Goal: Obtain resource: Download file/media

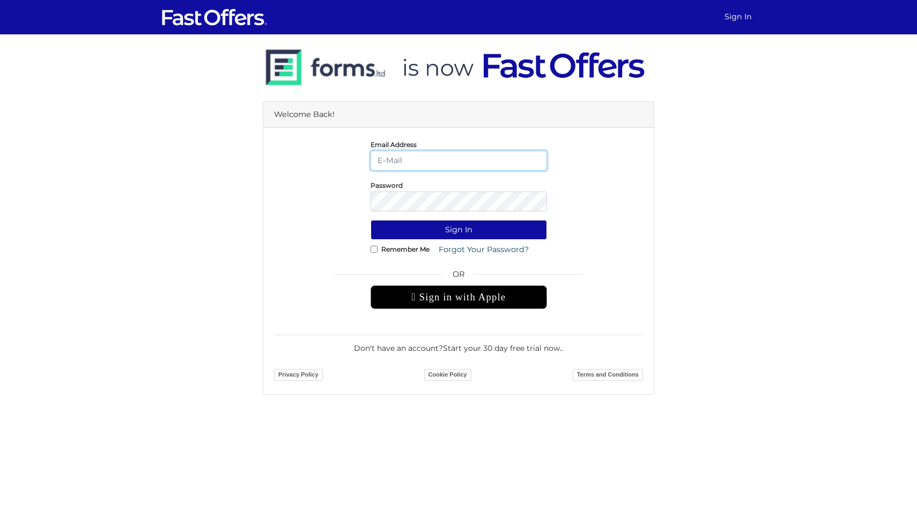
type input "daaron@condos.ca"
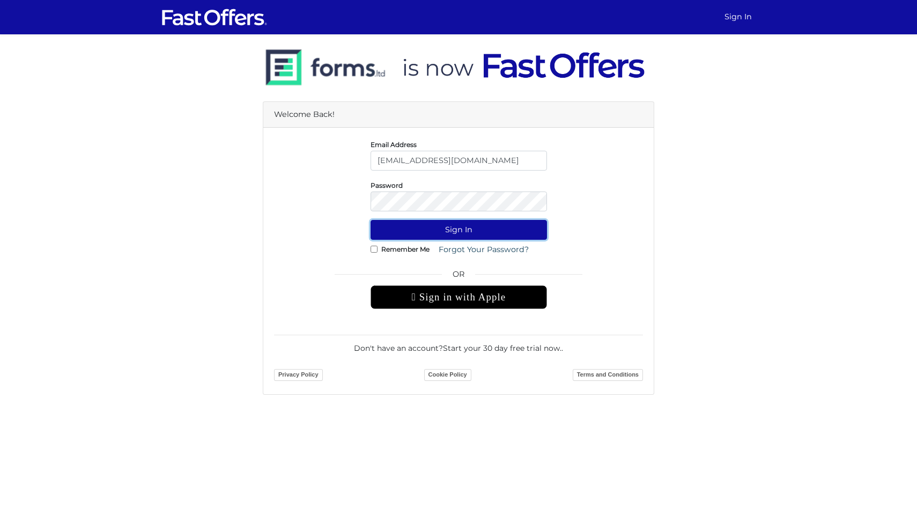
click at [454, 231] on button "Sign In" at bounding box center [459, 230] width 176 height 20
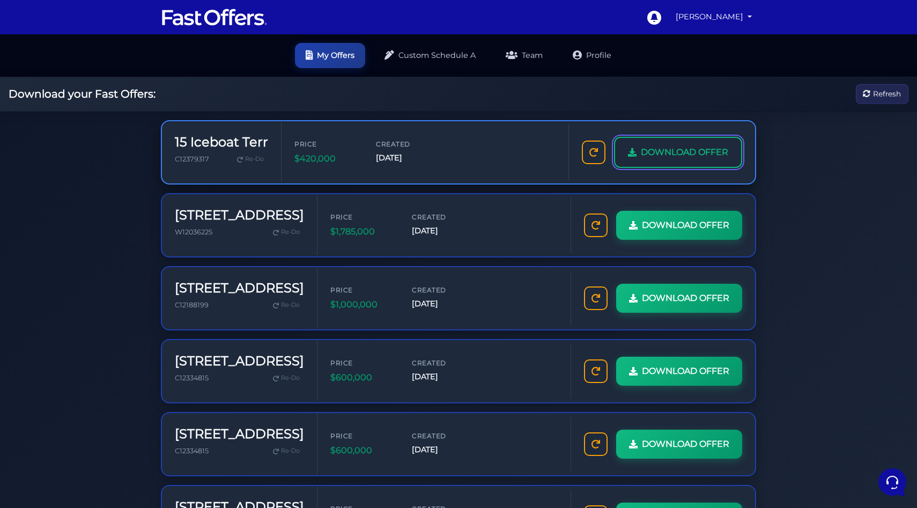
click at [680, 156] on span "DOWNLOAD OFFER" at bounding box center [684, 152] width 87 height 14
click at [673, 153] on span "DOWNLOAD OFFER" at bounding box center [684, 152] width 87 height 14
